Goal: Transaction & Acquisition: Download file/media

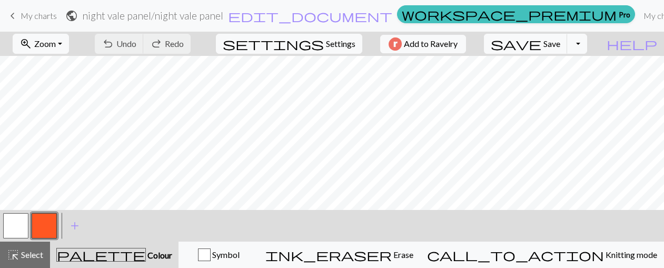
click at [639, 13] on link "My charts" at bounding box center [661, 15] width 45 height 21
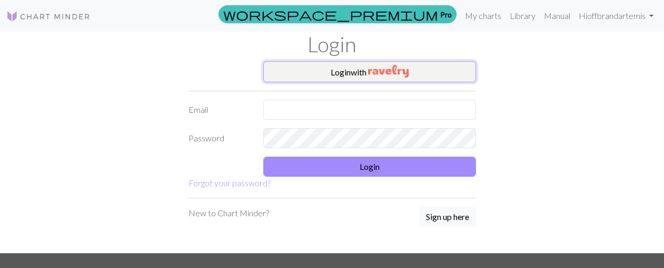
click at [437, 71] on button "Login with" at bounding box center [369, 71] width 213 height 21
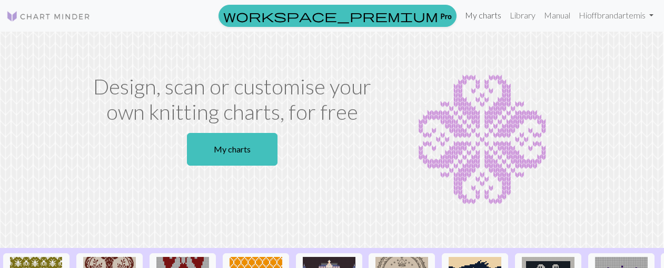
click at [485, 15] on link "My charts" at bounding box center [483, 15] width 45 height 21
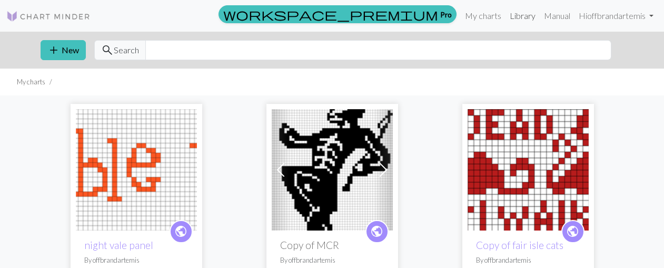
click at [515, 17] on link "Library" at bounding box center [523, 15] width 34 height 21
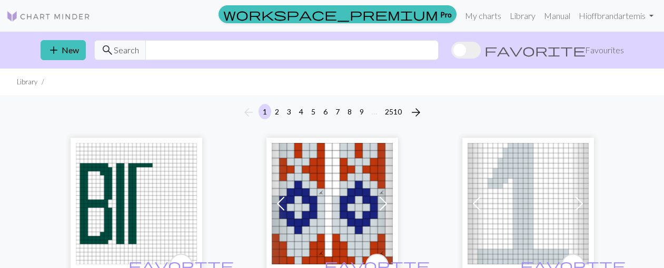
click at [481, 50] on span at bounding box center [465, 50] width 29 height 17
click at [451, 51] on input "favorite Favourites" at bounding box center [451, 51] width 0 height 0
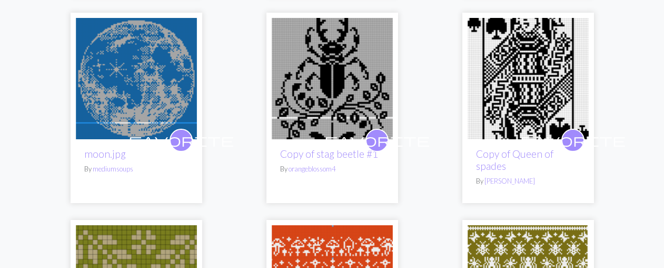
scroll to position [732, 0]
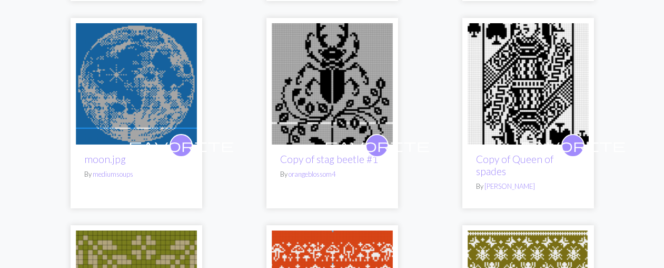
click at [121, 90] on img at bounding box center [136, 83] width 121 height 121
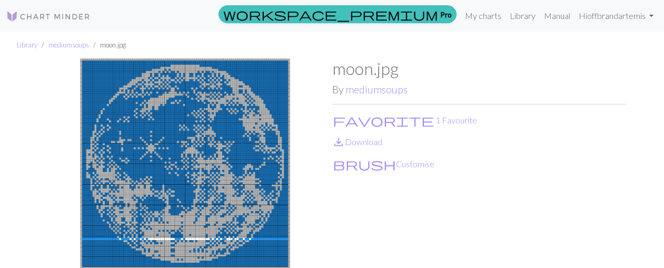
click at [129, 119] on img at bounding box center [185, 165] width 294 height 214
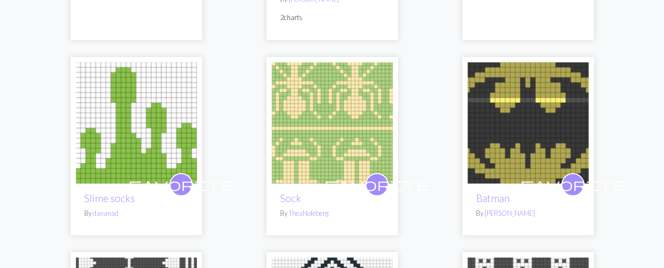
scroll to position [2950, 0]
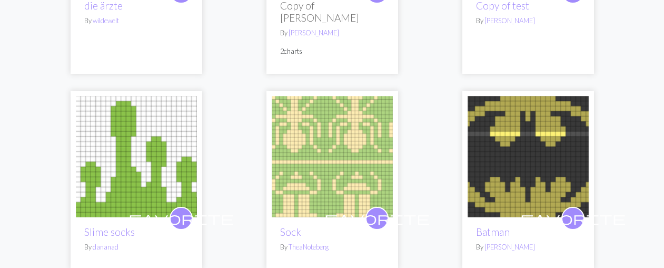
click at [159, 142] on img at bounding box center [136, 156] width 121 height 121
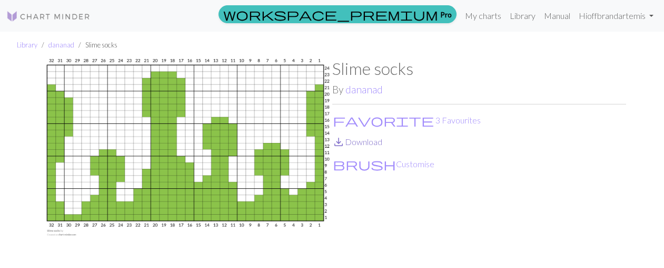
click at [352, 145] on link "save_alt Download" at bounding box center [357, 141] width 50 height 10
